Goal: Submit feedback/report problem

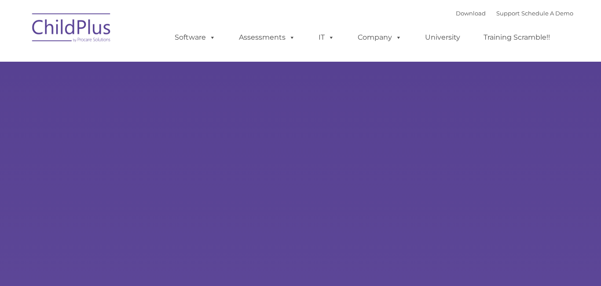
select select "MEDIUM"
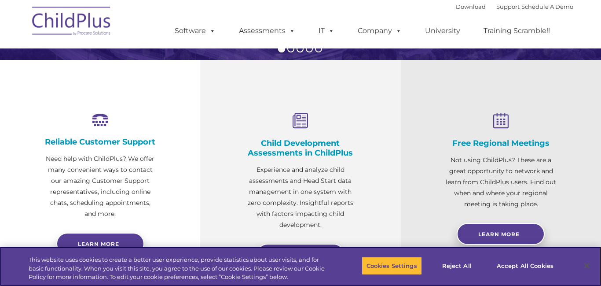
scroll to position [297, 0]
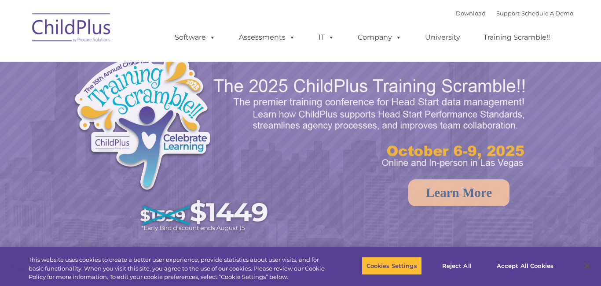
select select "MEDIUM"
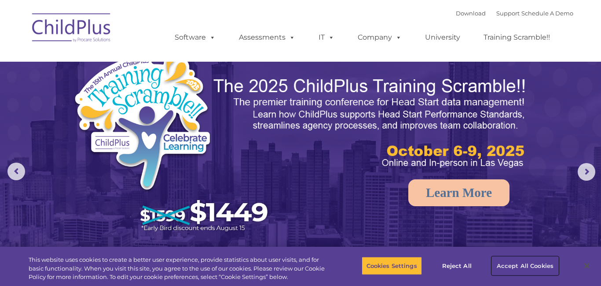
click at [533, 269] on button "Accept All Cookies" at bounding box center [525, 265] width 66 height 18
